Goal: Download file/media

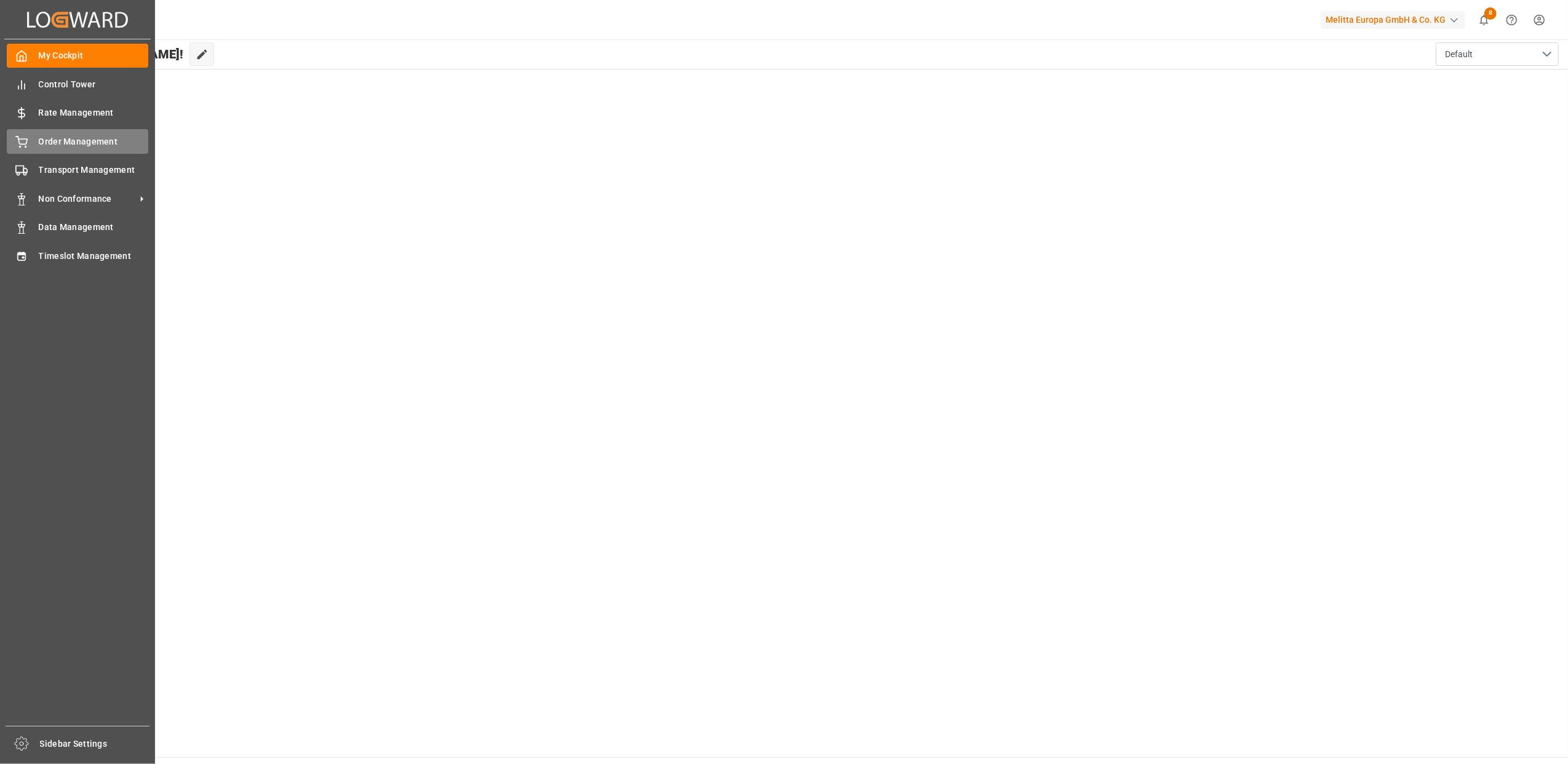
click at [13, 141] on div at bounding box center [17, 141] width 21 height 13
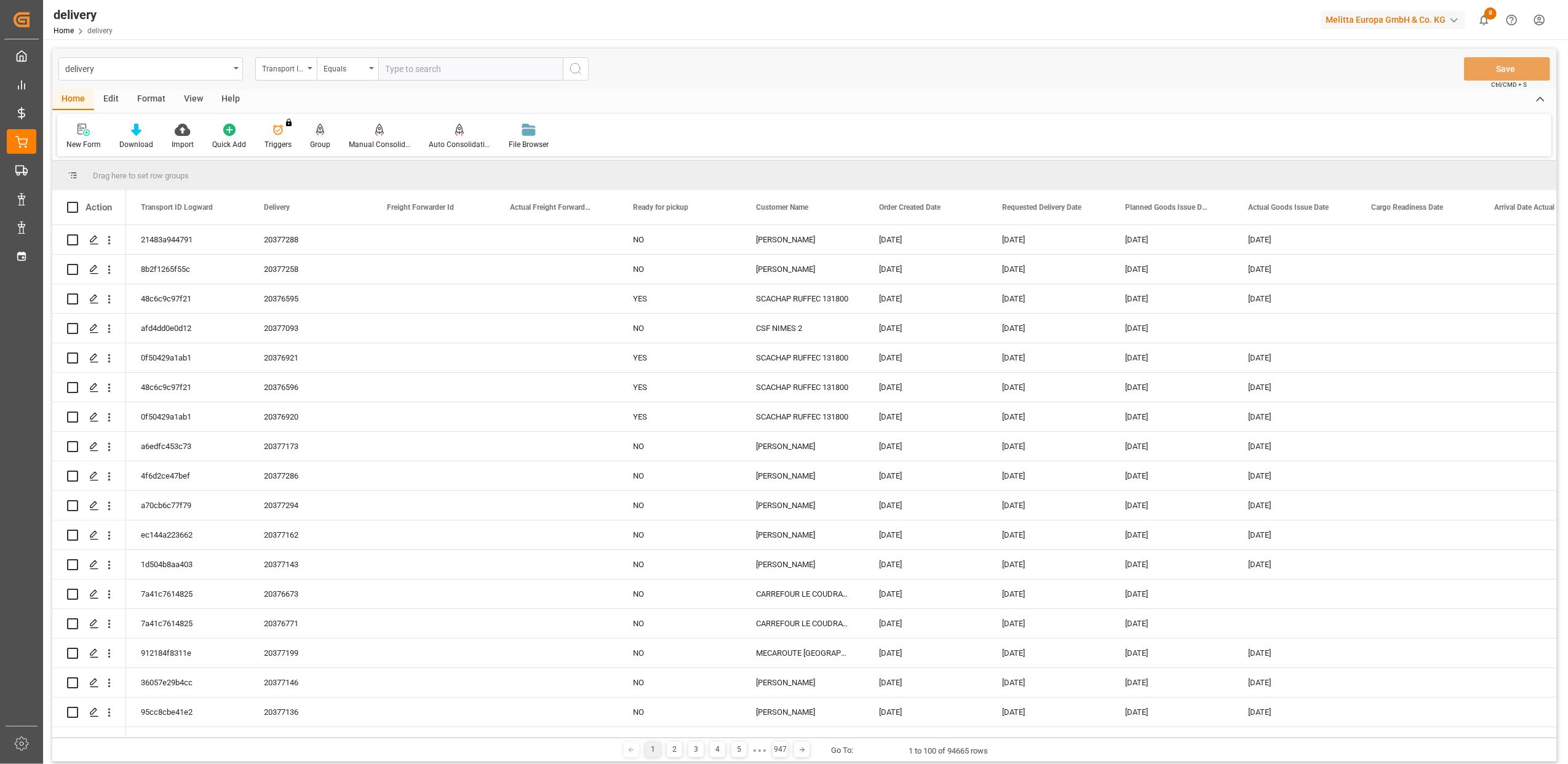
click at [317, 136] on div "Group" at bounding box center [320, 136] width 38 height 27
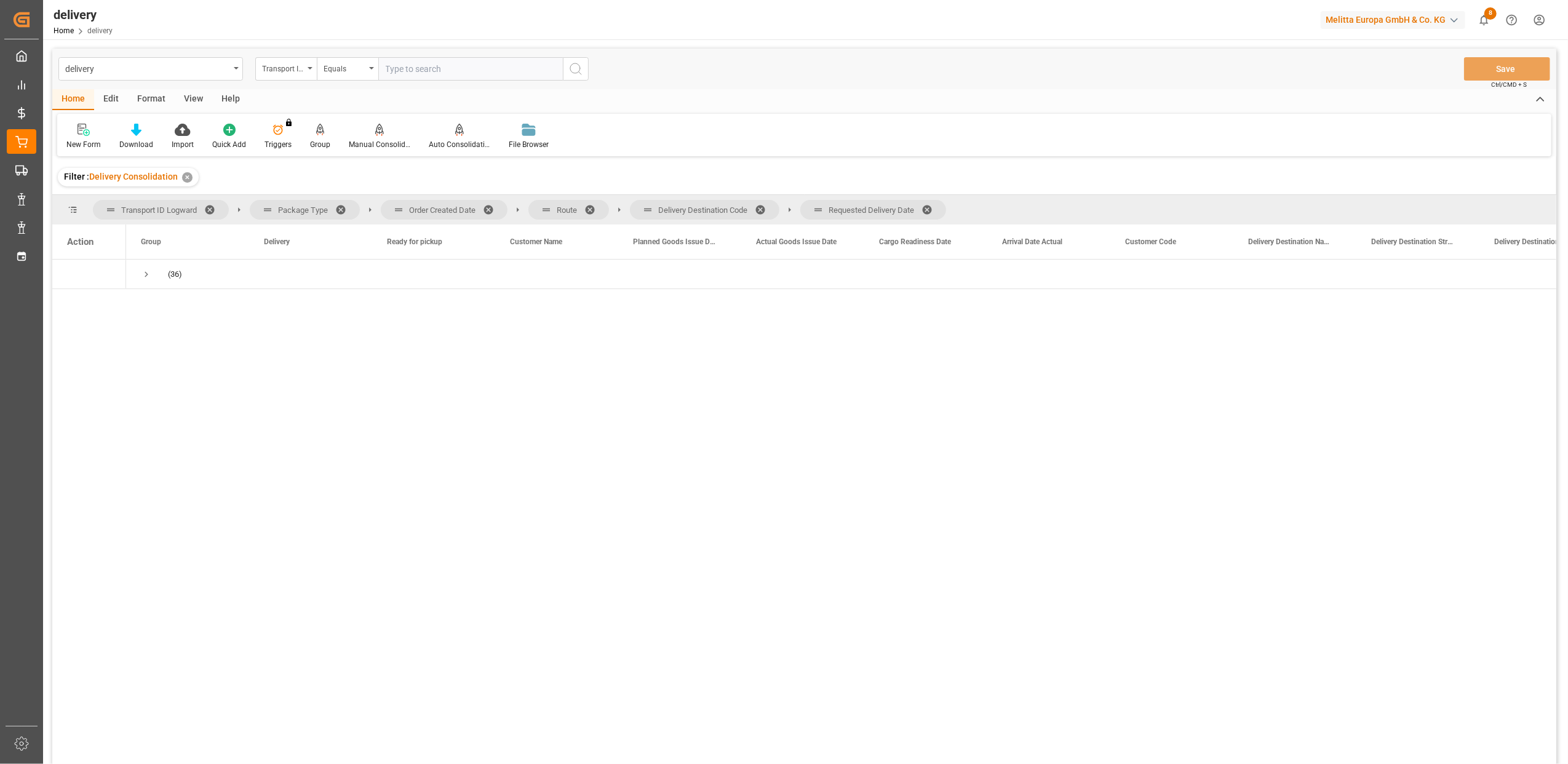
click at [488, 209] on span at bounding box center [493, 209] width 20 height 11
click at [439, 205] on span at bounding box center [447, 209] width 20 height 11
click at [510, 207] on span at bounding box center [516, 209] width 20 height 11
click at [510, 207] on span at bounding box center [512, 209] width 20 height 11
click at [134, 129] on icon at bounding box center [137, 130] width 11 height 13
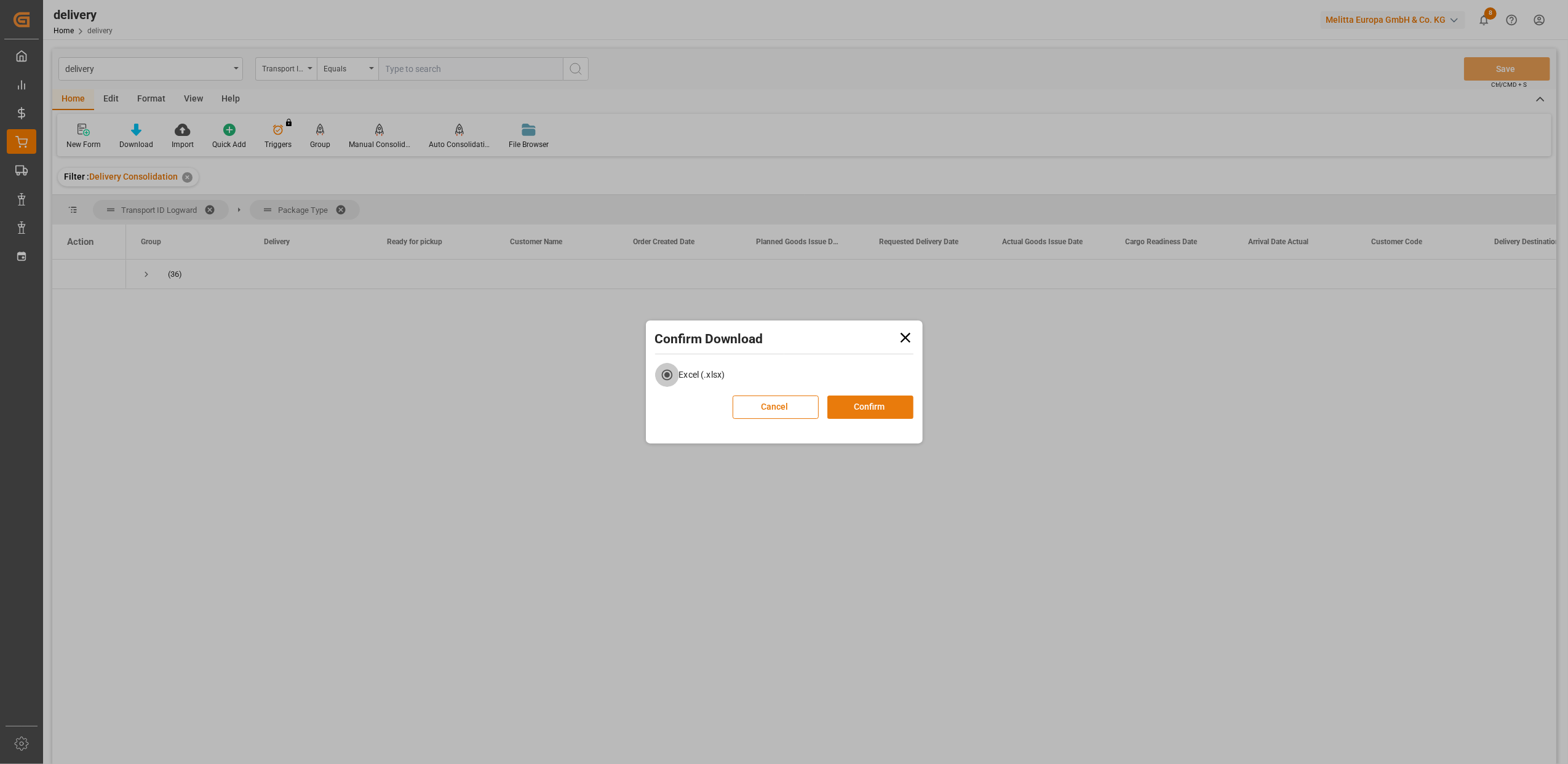
click at [840, 399] on button "Confirm" at bounding box center [871, 407] width 86 height 23
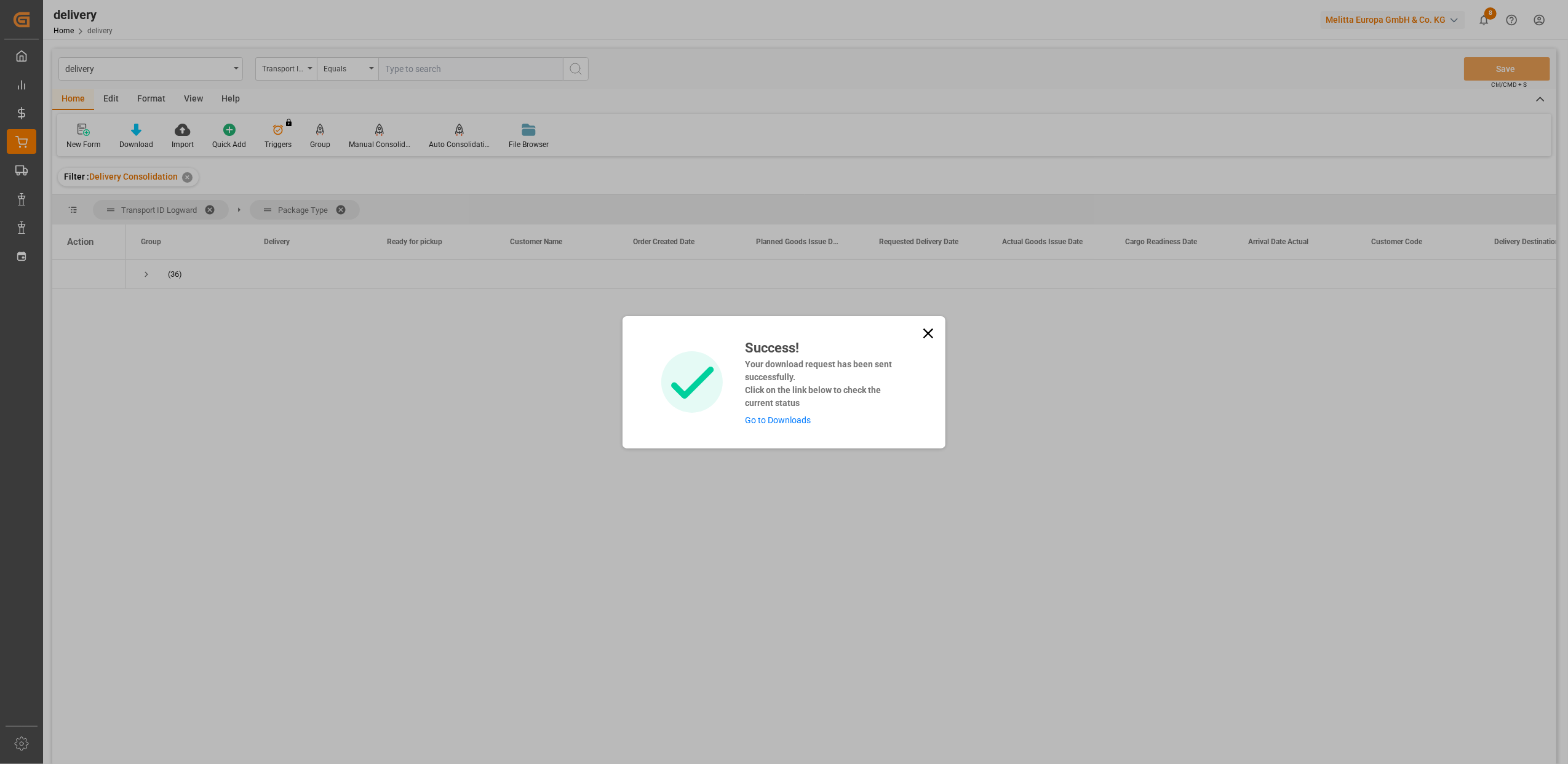
click at [787, 419] on link "Go to Downloads" at bounding box center [777, 420] width 66 height 10
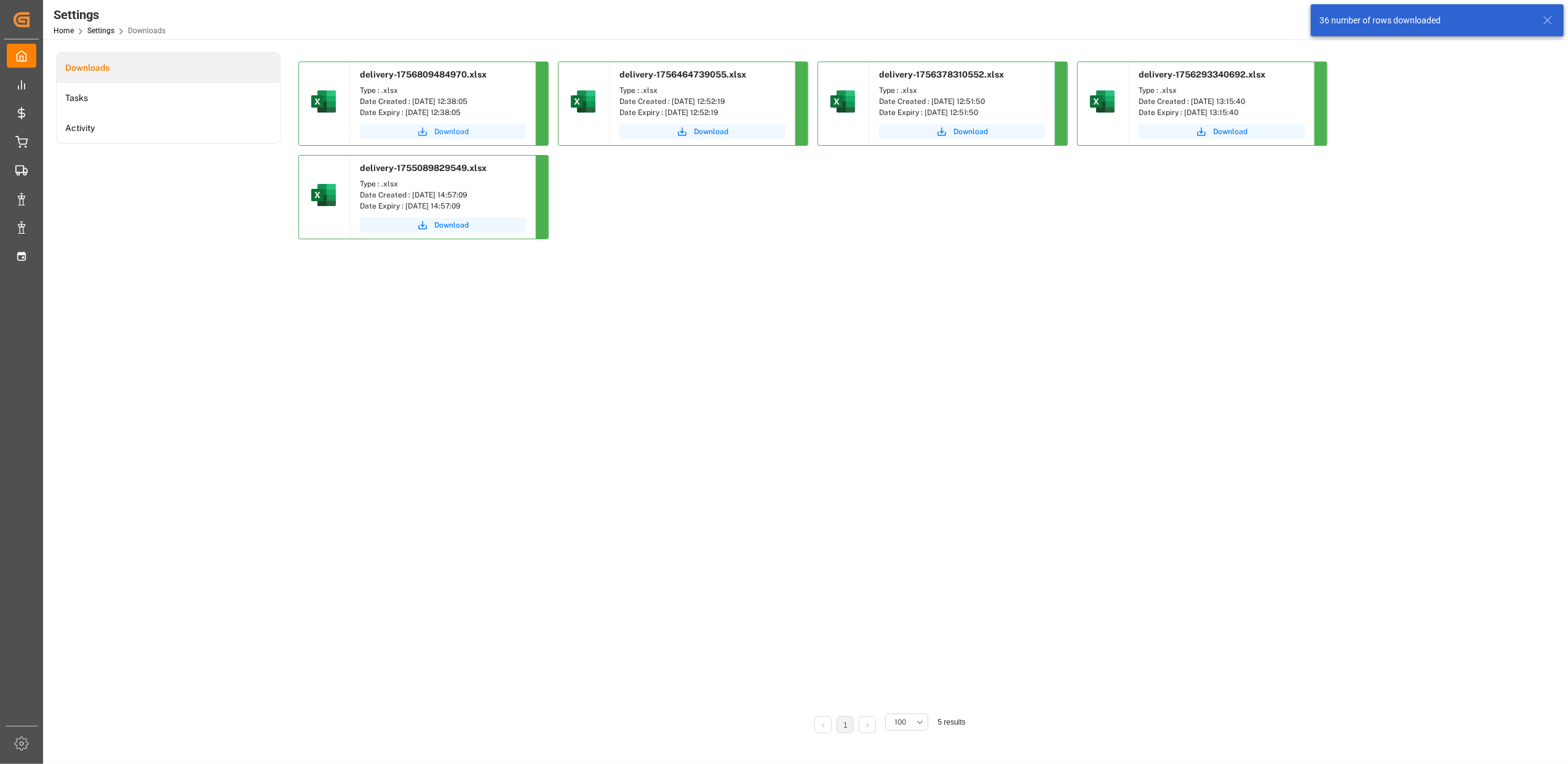
click at [451, 129] on span "Download" at bounding box center [451, 131] width 34 height 11
